Goal: Transaction & Acquisition: Book appointment/travel/reservation

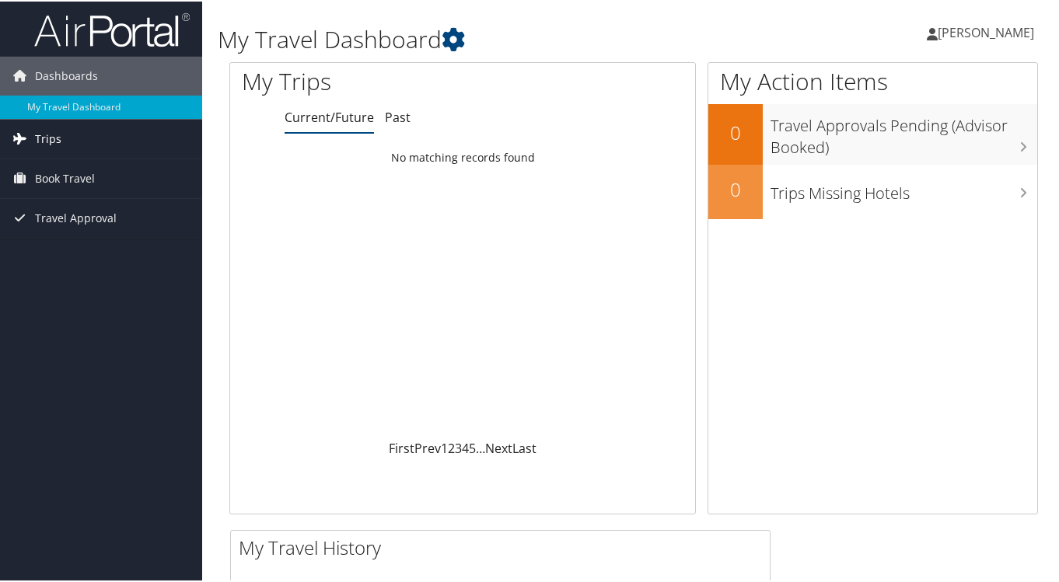
click at [69, 138] on link "Trips" at bounding box center [101, 137] width 202 height 39
click at [62, 248] on span "Book Travel" at bounding box center [65, 247] width 60 height 39
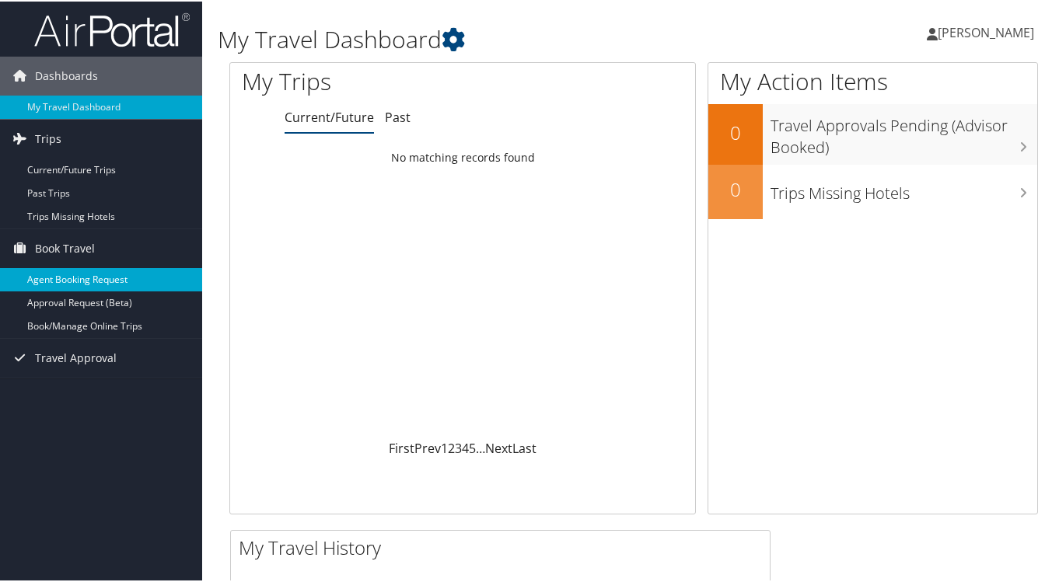
click at [138, 277] on link "Agent Booking Request" at bounding box center [101, 278] width 202 height 23
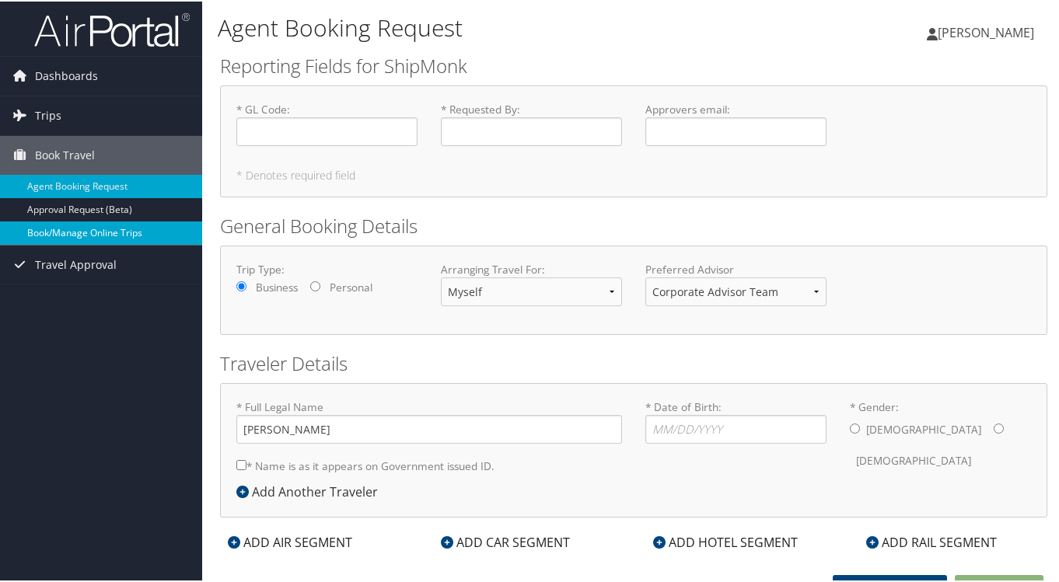
click at [77, 229] on link "Book/Manage Online Trips" at bounding box center [101, 231] width 202 height 23
